Goal: Transaction & Acquisition: Purchase product/service

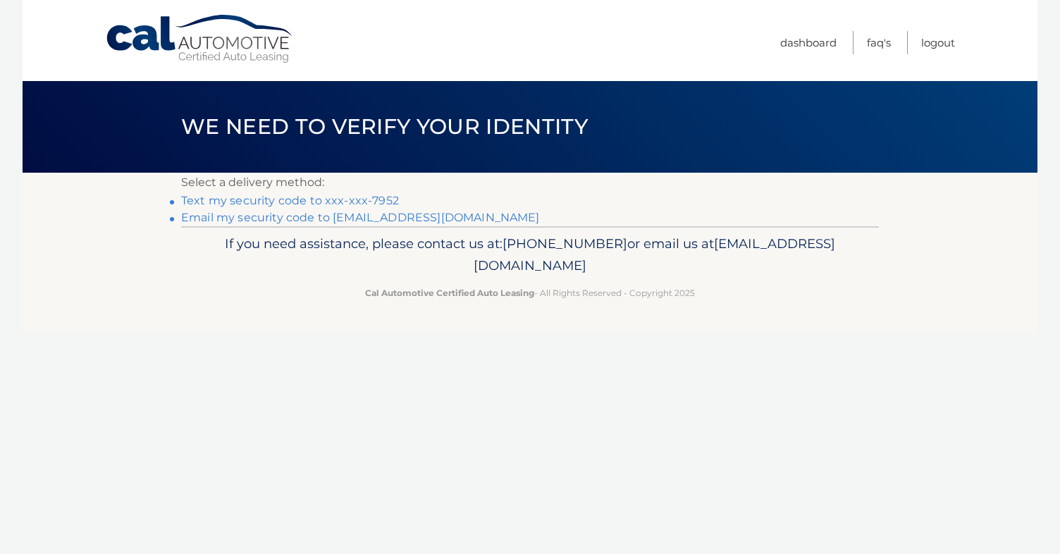
click at [327, 204] on link "Text my security code to xxx-xxx-7952" at bounding box center [290, 200] width 218 height 13
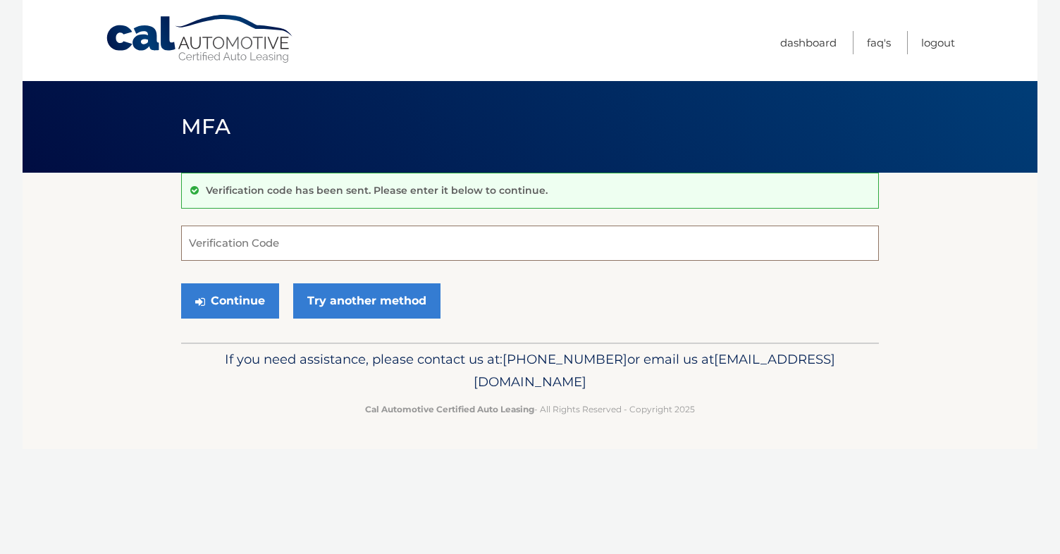
click at [295, 257] on input "Verification Code" at bounding box center [530, 243] width 698 height 35
type input "639177"
click at [245, 290] on button "Continue" at bounding box center [230, 300] width 98 height 35
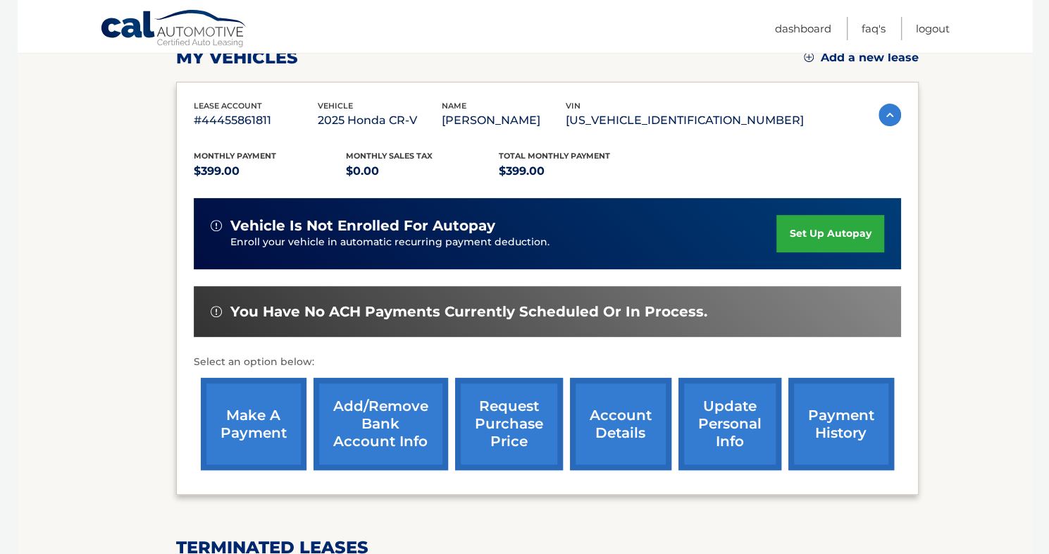
scroll to position [211, 0]
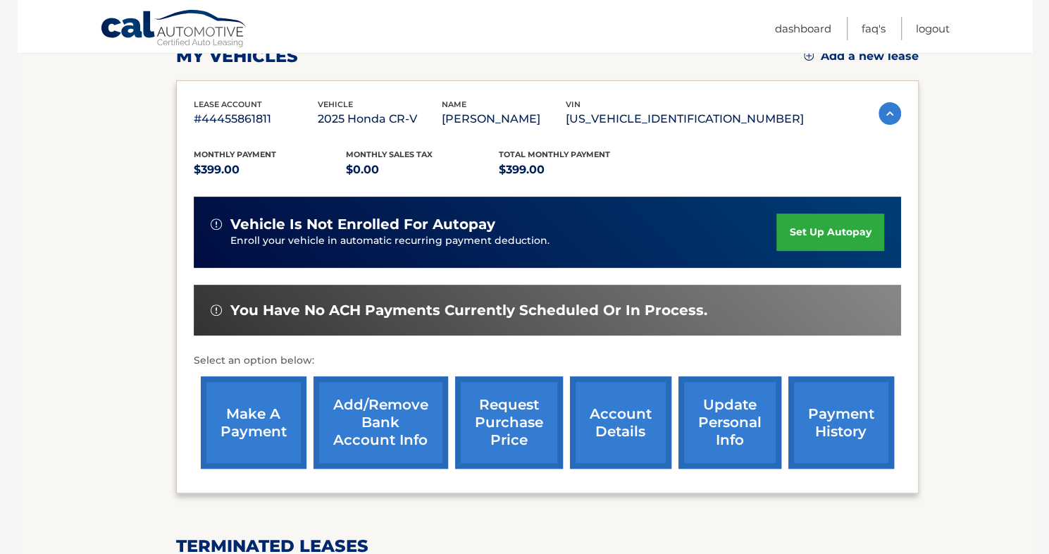
click at [281, 417] on link "make a payment" at bounding box center [254, 422] width 106 height 92
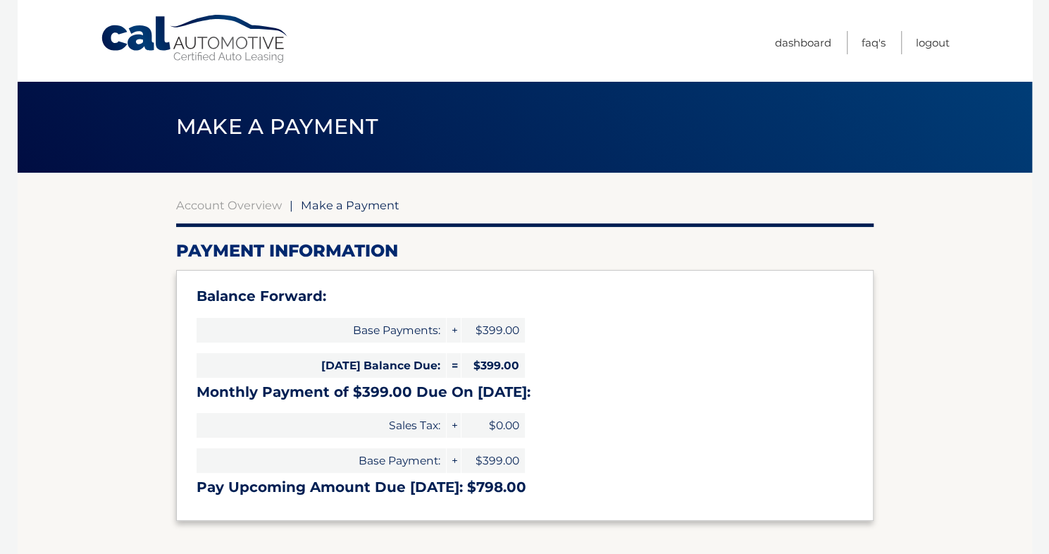
select select "YjE2OTViOTAtMmNhMy00NmE2LTgxMGYtMzllYjFjMDY3MjFh"
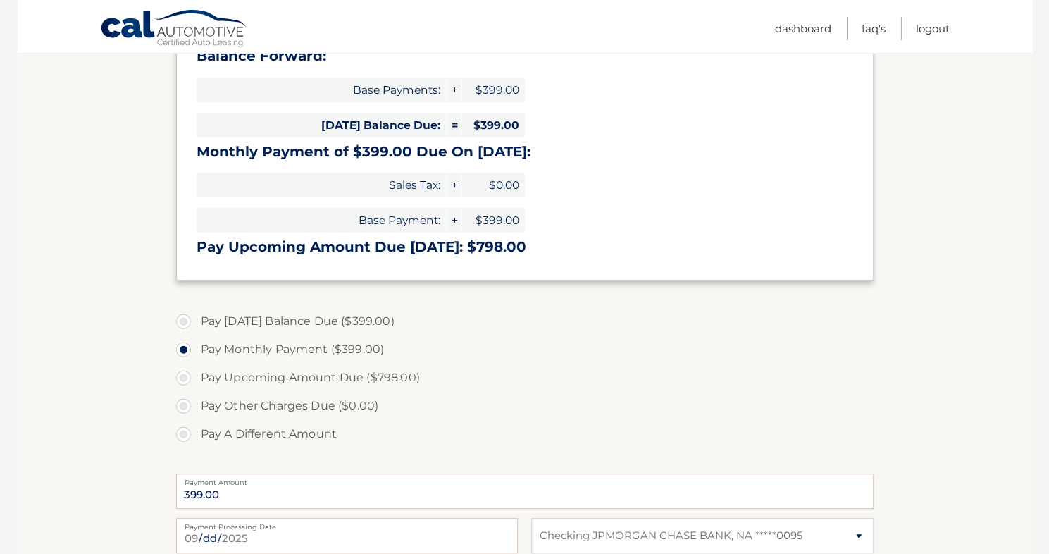
scroll to position [282, 0]
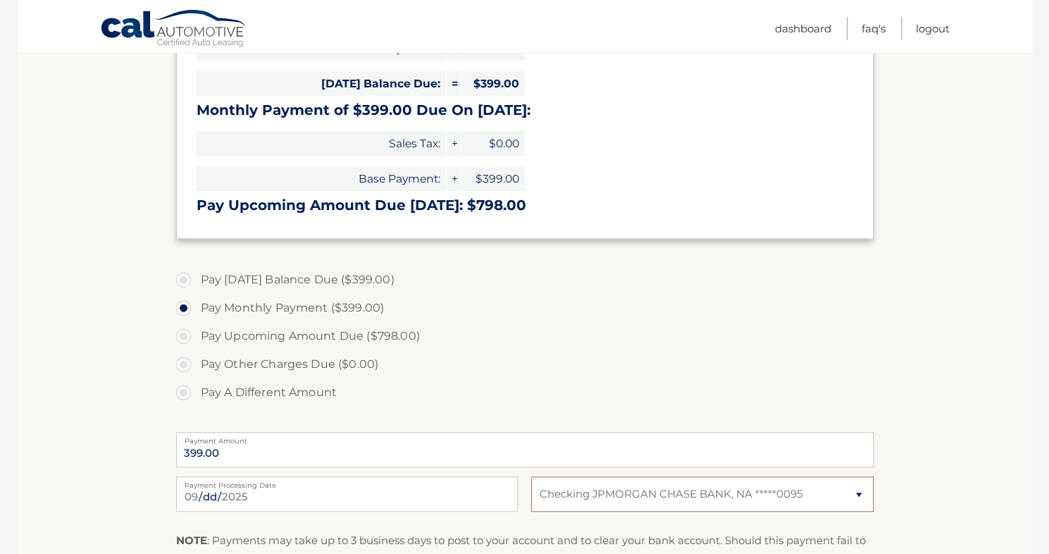
click at [857, 498] on select "Select Bank Account Checking JPMORGAN CHASE BANK, NA *****0095" at bounding box center [702, 493] width 342 height 35
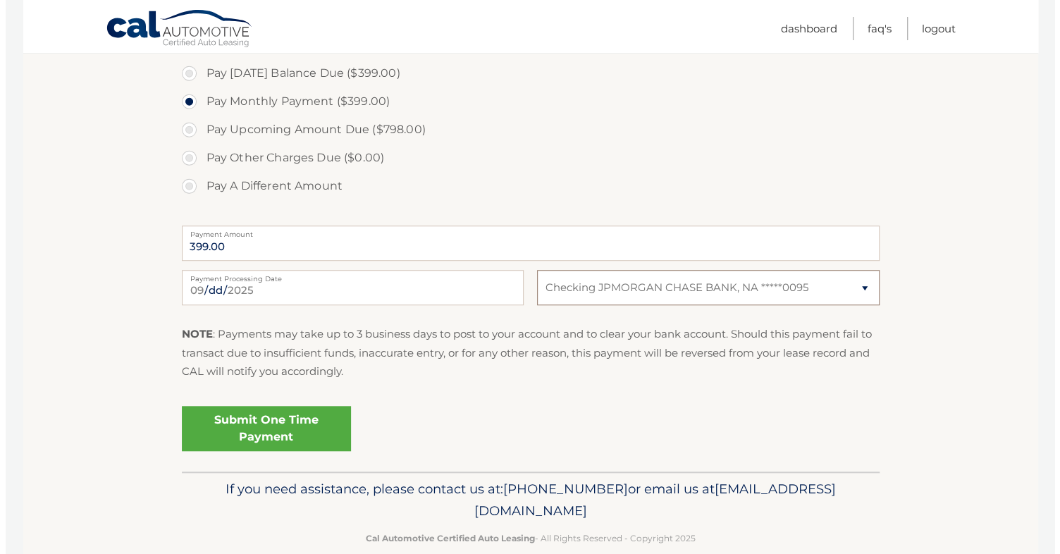
scroll to position [512, 0]
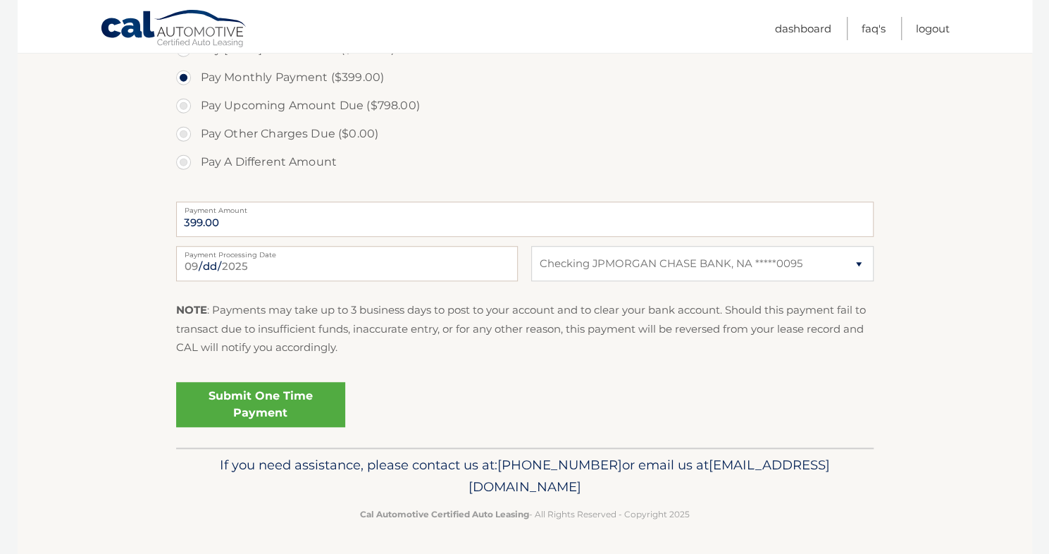
click at [237, 400] on link "Submit One Time Payment" at bounding box center [260, 404] width 169 height 45
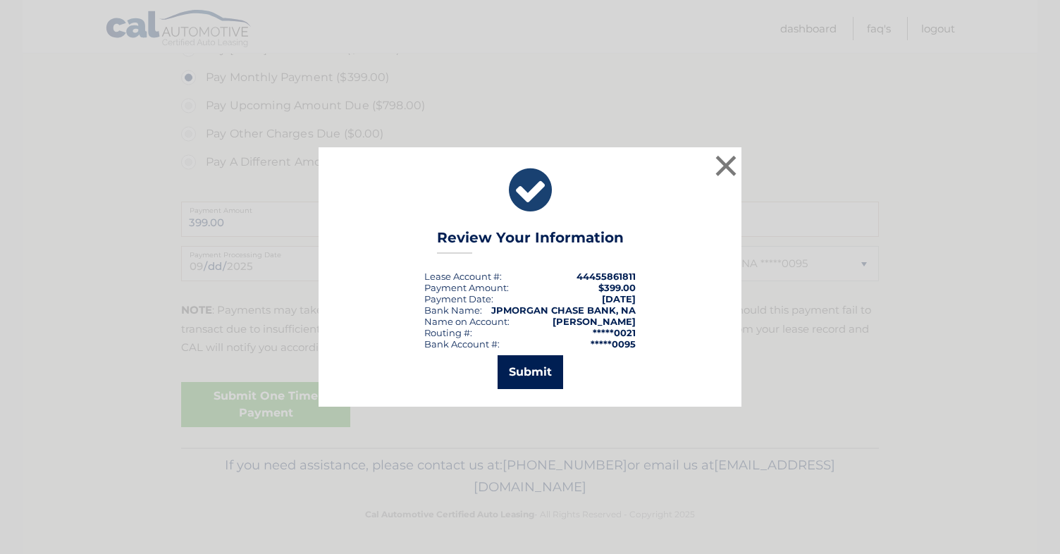
click at [527, 368] on button "Submit" at bounding box center [531, 372] width 66 height 34
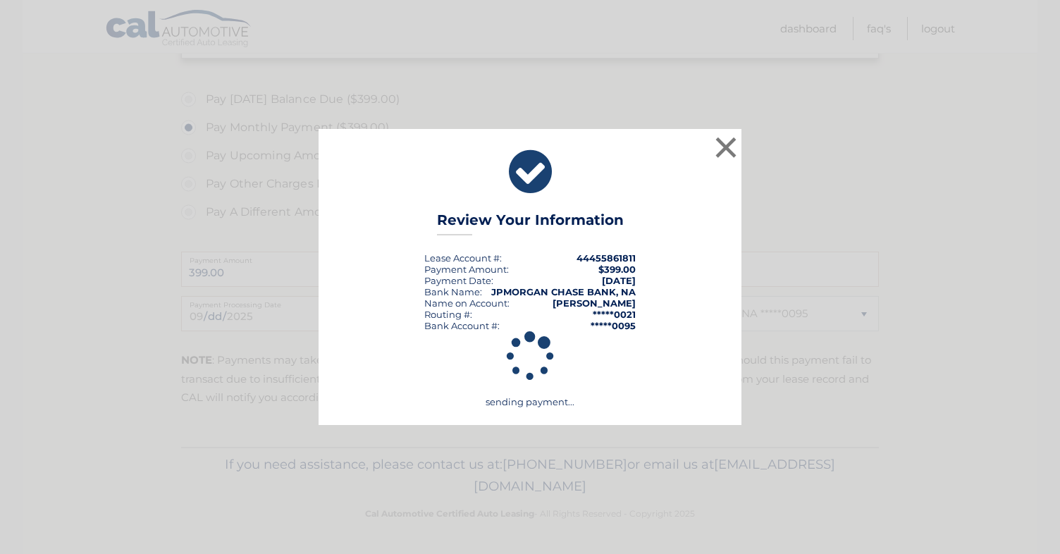
scroll to position [462, 0]
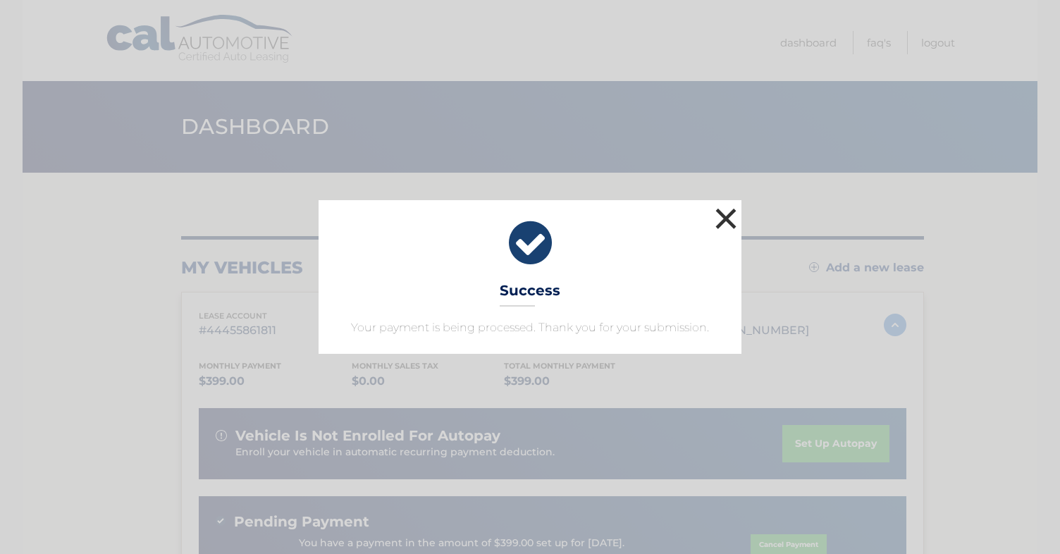
click at [729, 225] on button "×" at bounding box center [726, 218] width 28 height 28
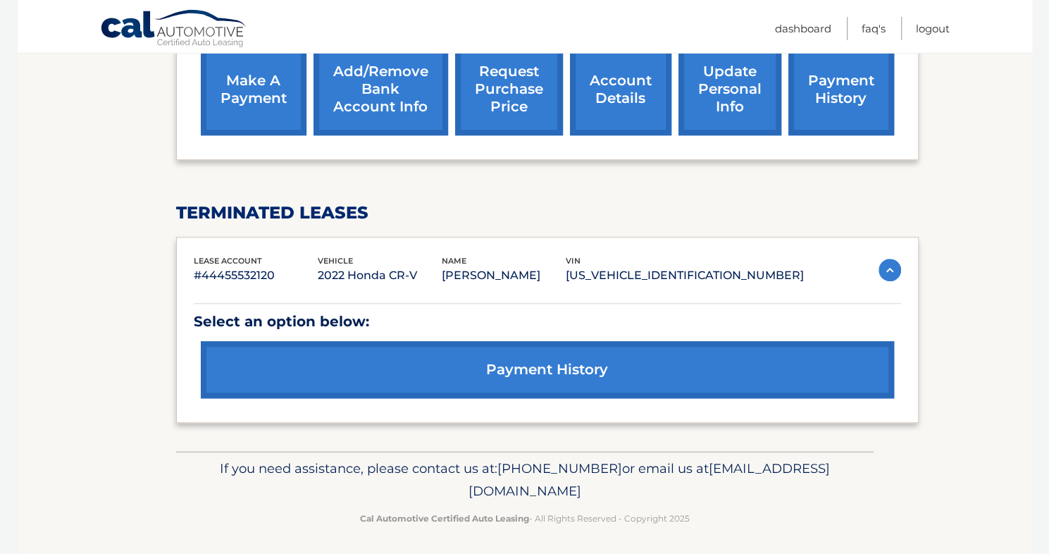
scroll to position [574, 0]
